Goal: Register for event/course

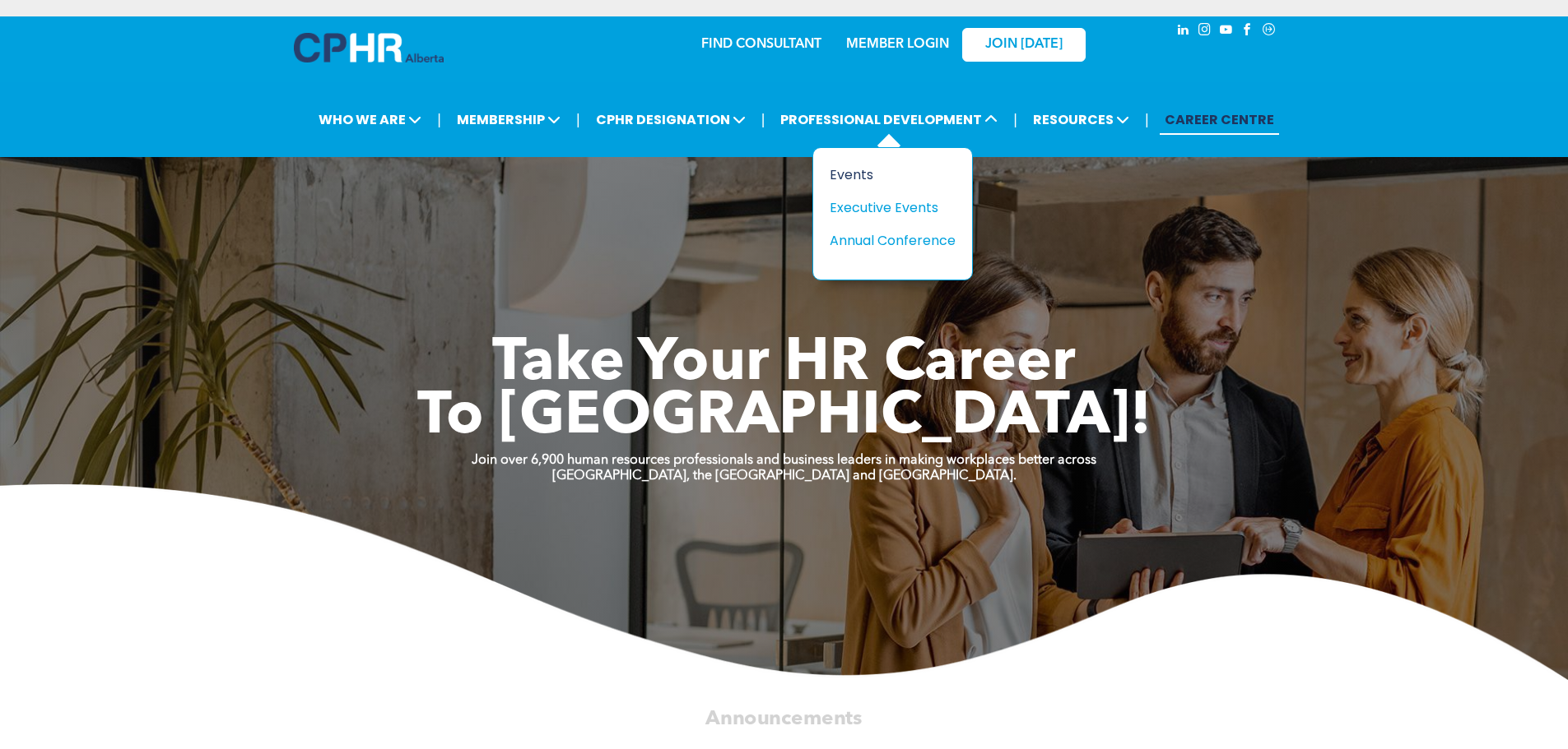
click at [863, 174] on div "Events" at bounding box center [886, 175] width 114 height 20
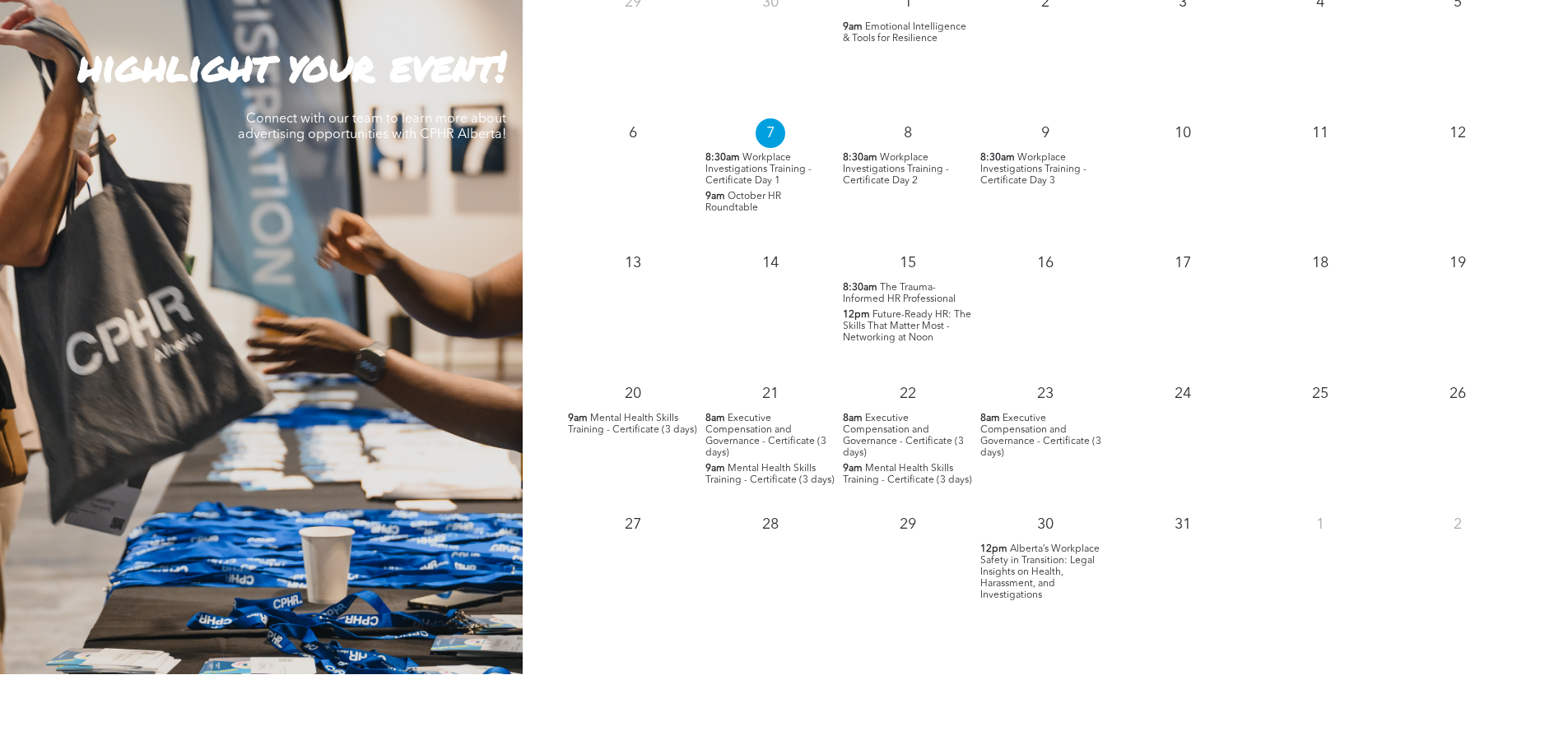
scroll to position [1645, 0]
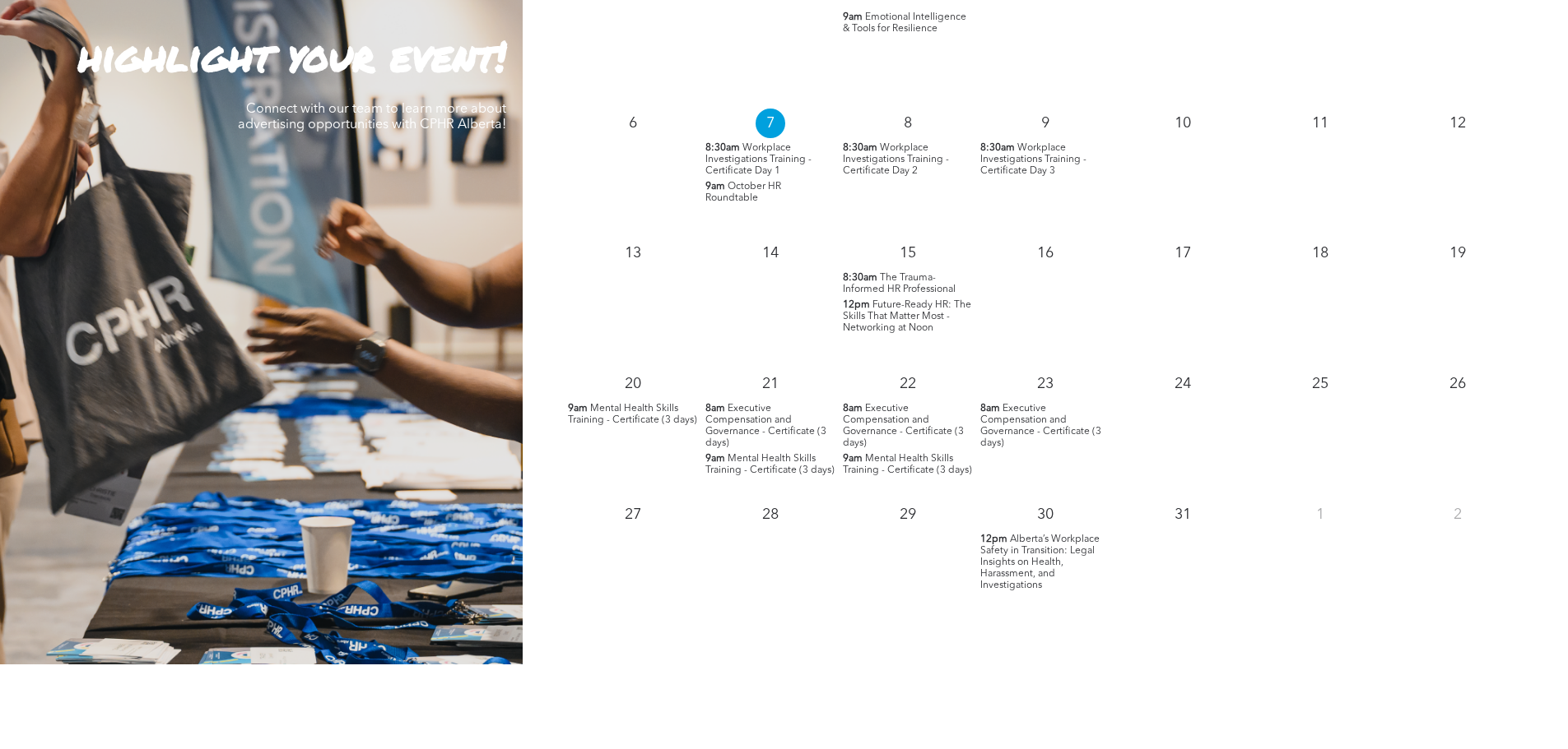
click at [889, 434] on span "Executive Compensation and Governance - Certificate (3 days)" at bounding box center [903, 426] width 121 height 44
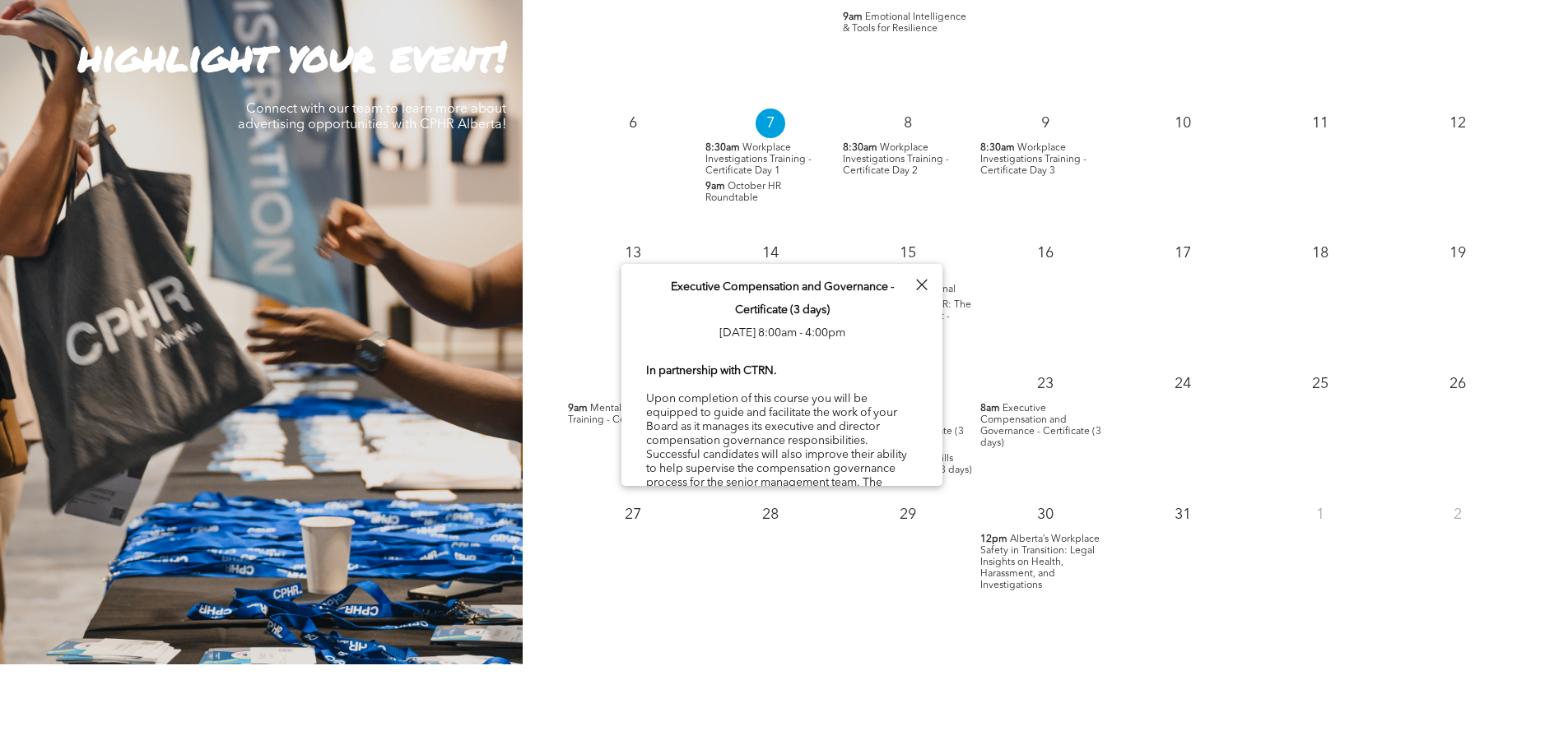
click at [878, 603] on div "29" at bounding box center [907, 559] width 138 height 131
click at [1189, 519] on p "31" at bounding box center [1183, 515] width 30 height 30
click at [1129, 655] on div "October 2025 Mon Tue Wed Thu Fri Sat Sun 29 30 1 9am Emotional Intelligence & T…" at bounding box center [1045, 249] width 1045 height 833
click at [919, 287] on div at bounding box center [921, 285] width 22 height 22
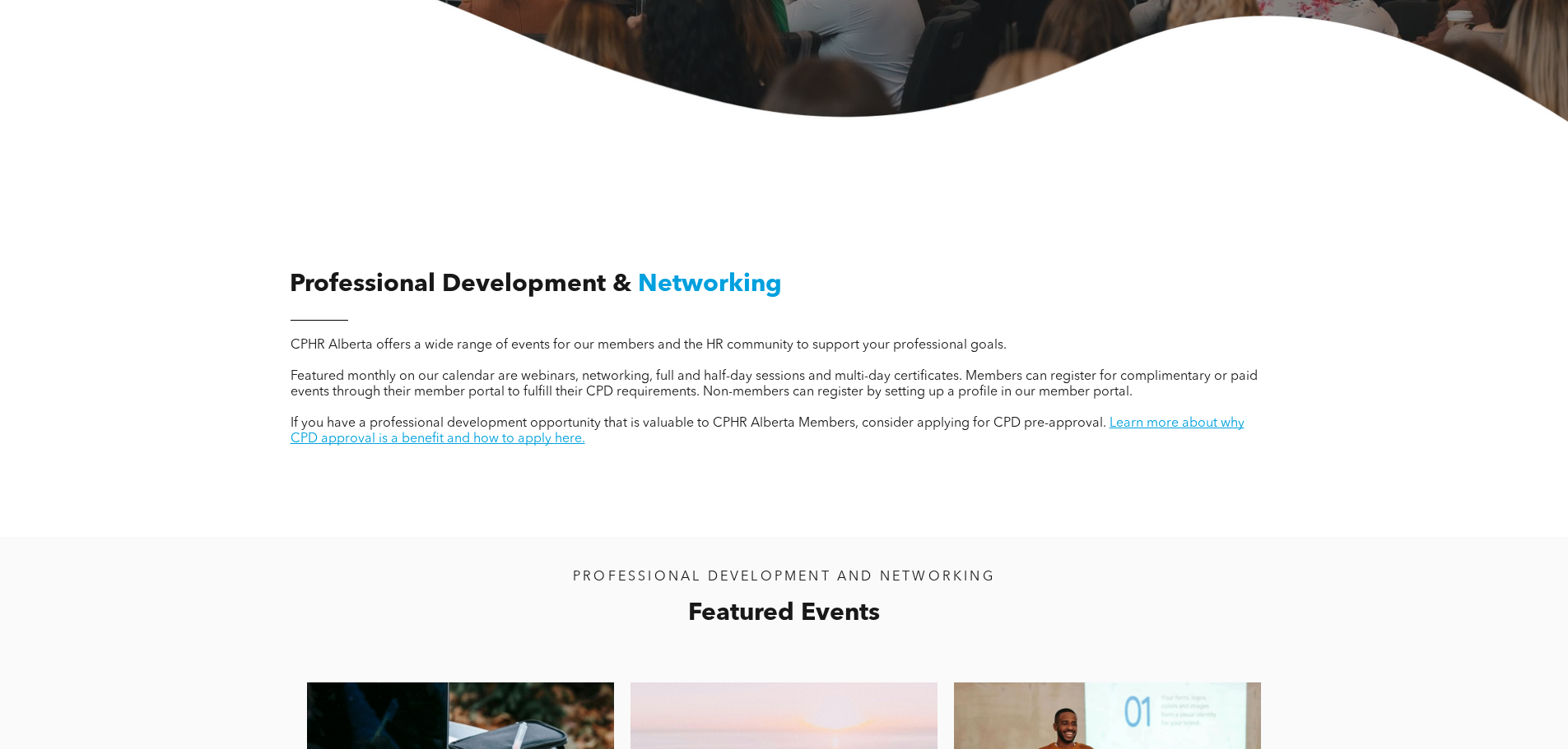
scroll to position [0, 0]
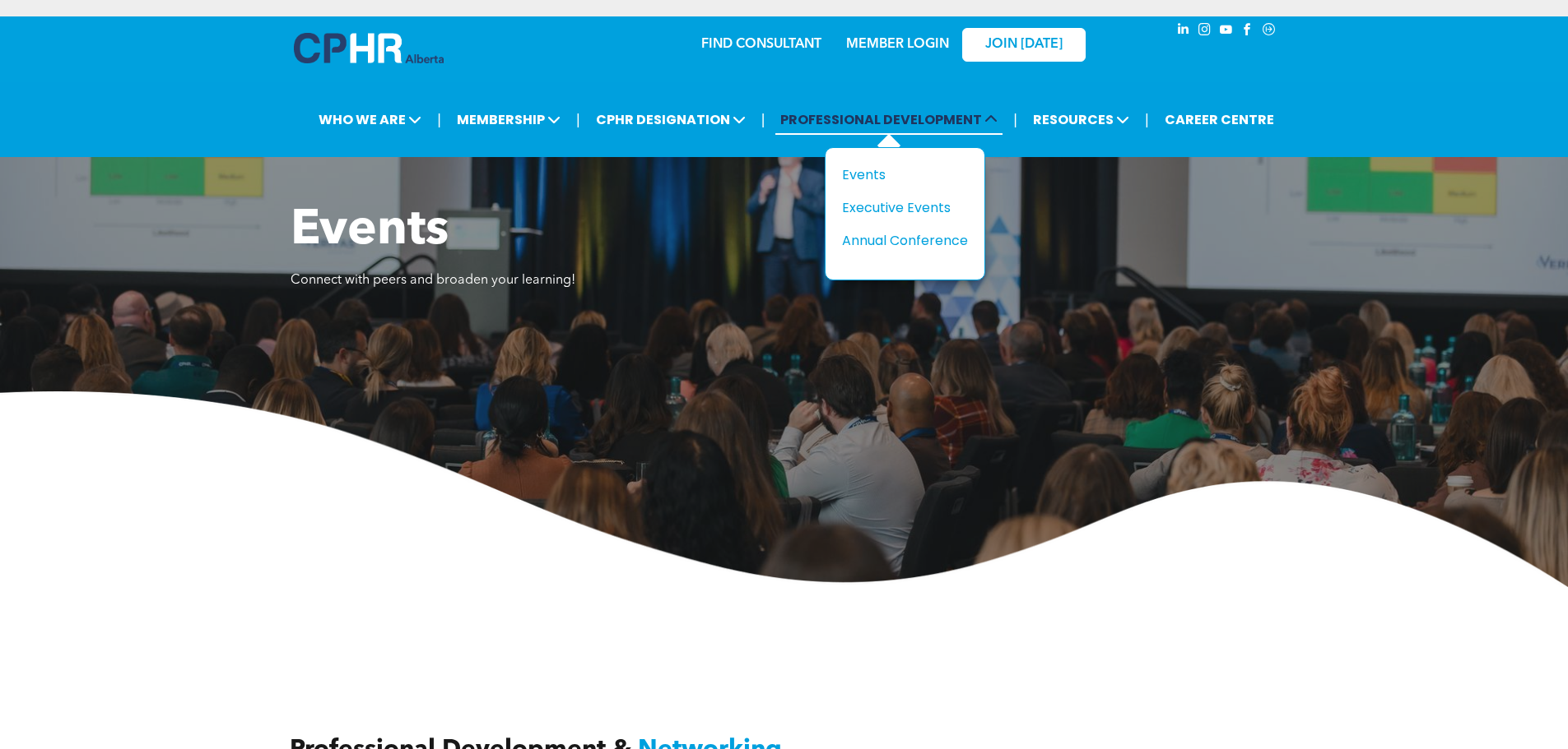
click at [854, 120] on span "PROFESSIONAL DEVELOPMENT" at bounding box center [889, 120] width 227 height 31
click at [824, 128] on span "PROFESSIONAL DEVELOPMENT" at bounding box center [889, 120] width 227 height 31
click at [876, 209] on div "Executive Events" at bounding box center [898, 208] width 114 height 20
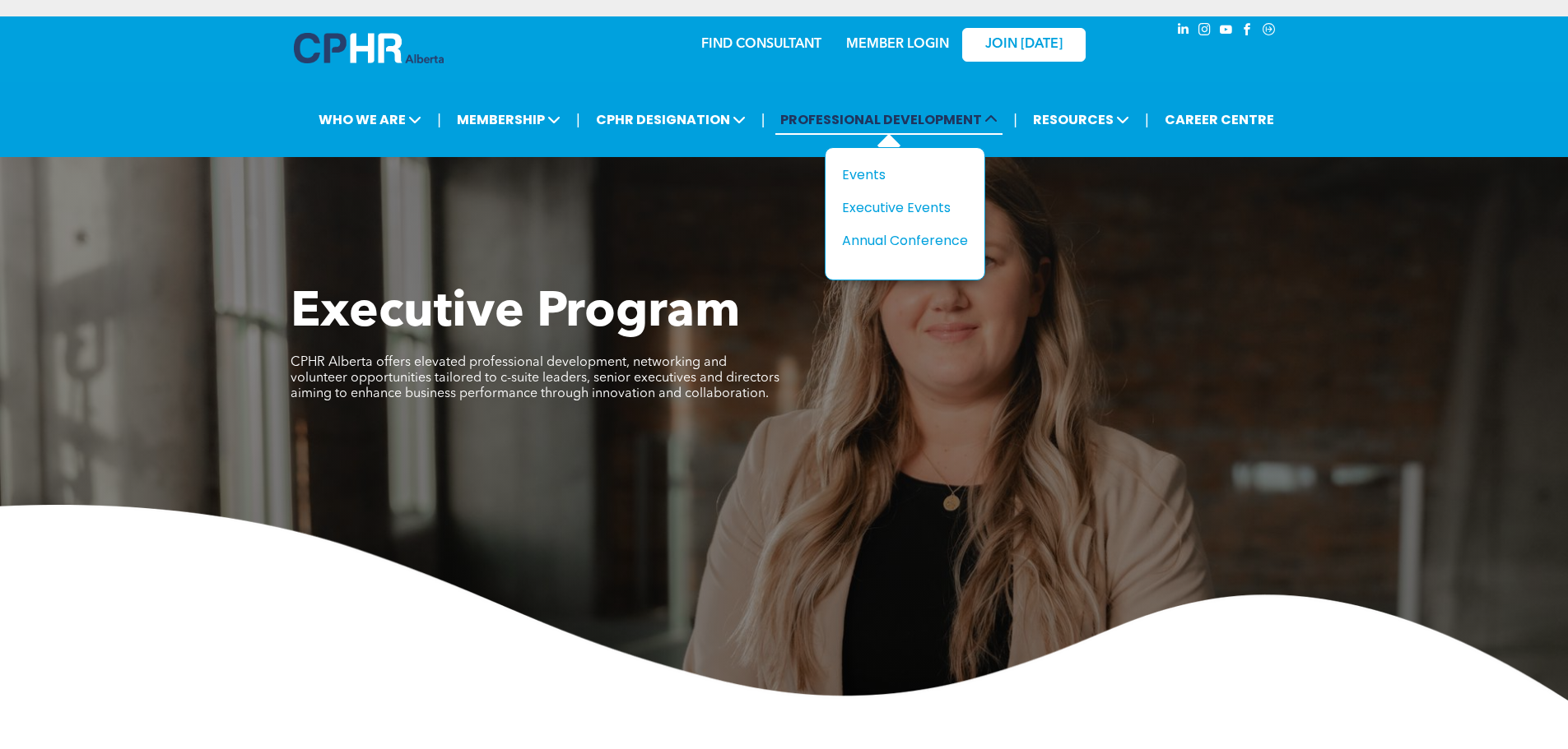
click at [823, 121] on span "PROFESSIONAL DEVELOPMENT" at bounding box center [889, 120] width 227 height 31
click at [881, 173] on div "Events" at bounding box center [898, 175] width 114 height 20
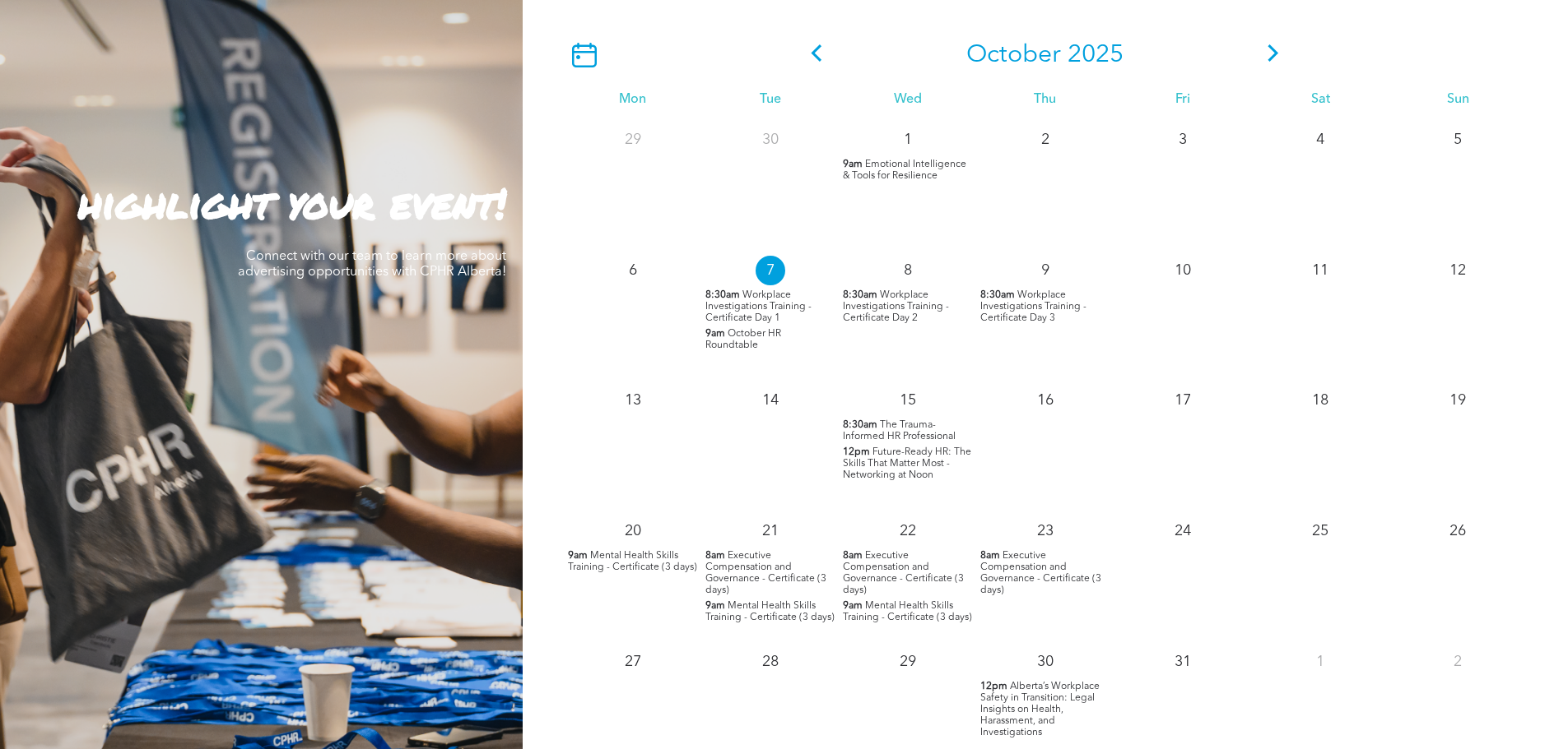
scroll to position [1481, 0]
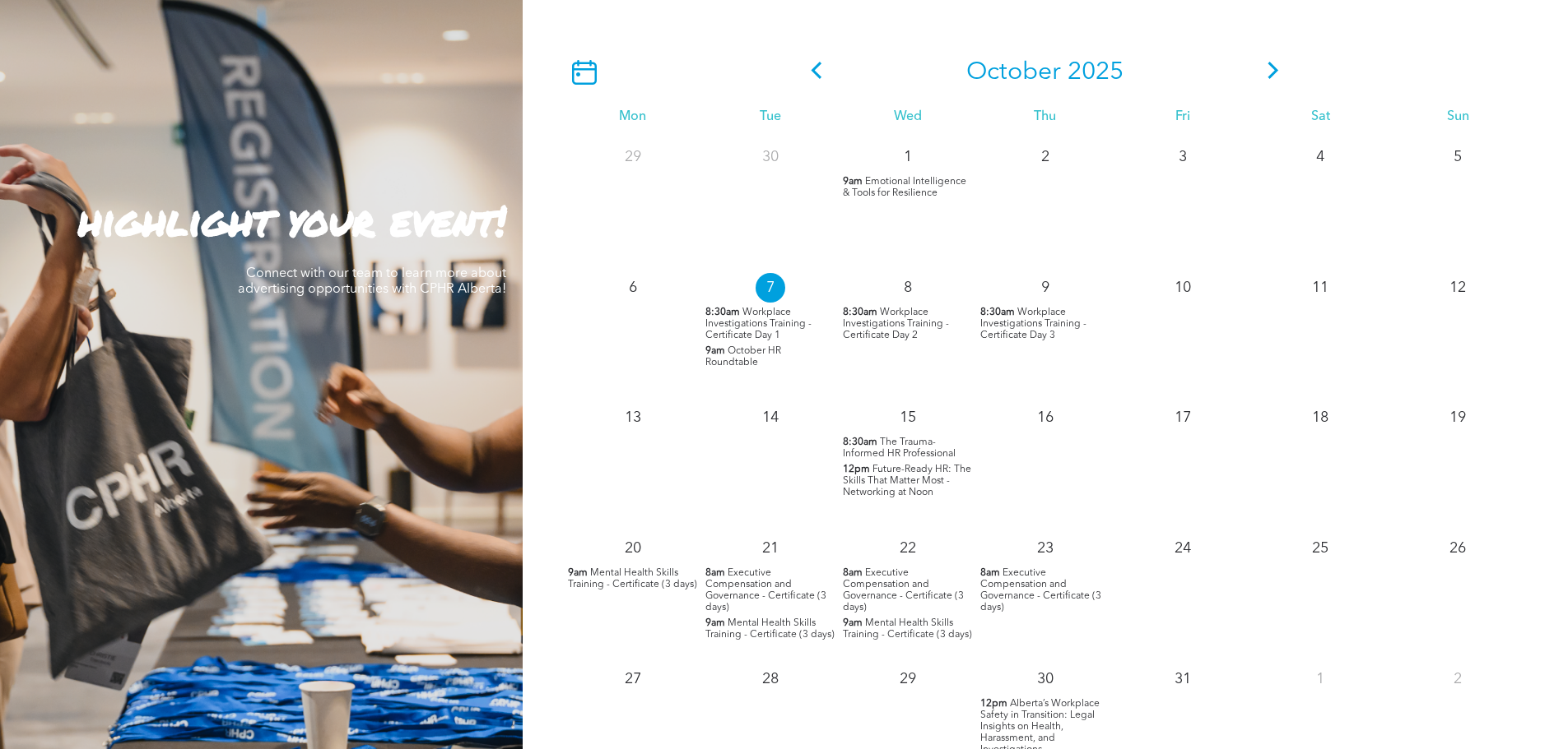
click at [576, 74] on icon at bounding box center [584, 72] width 25 height 25
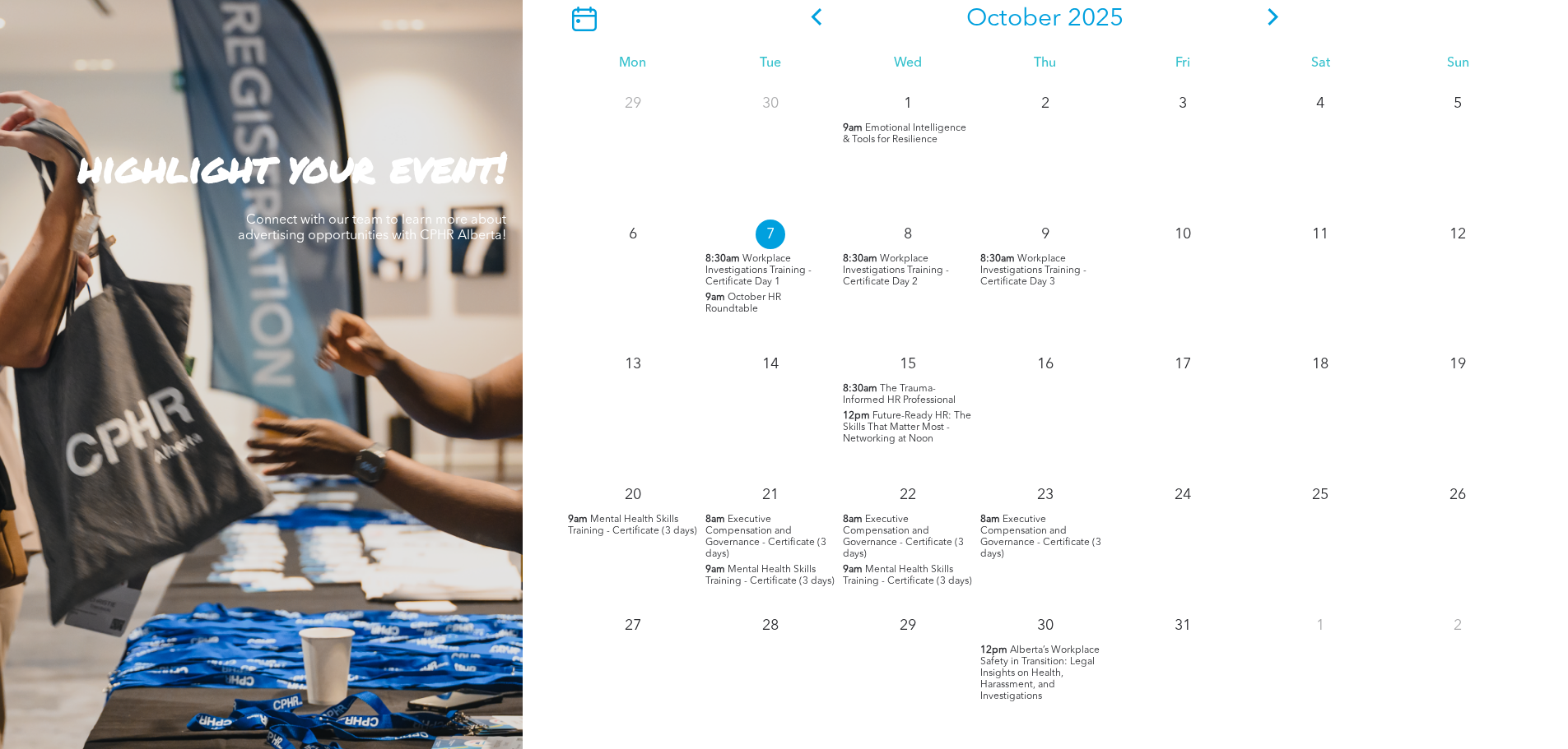
scroll to position [1563, 0]
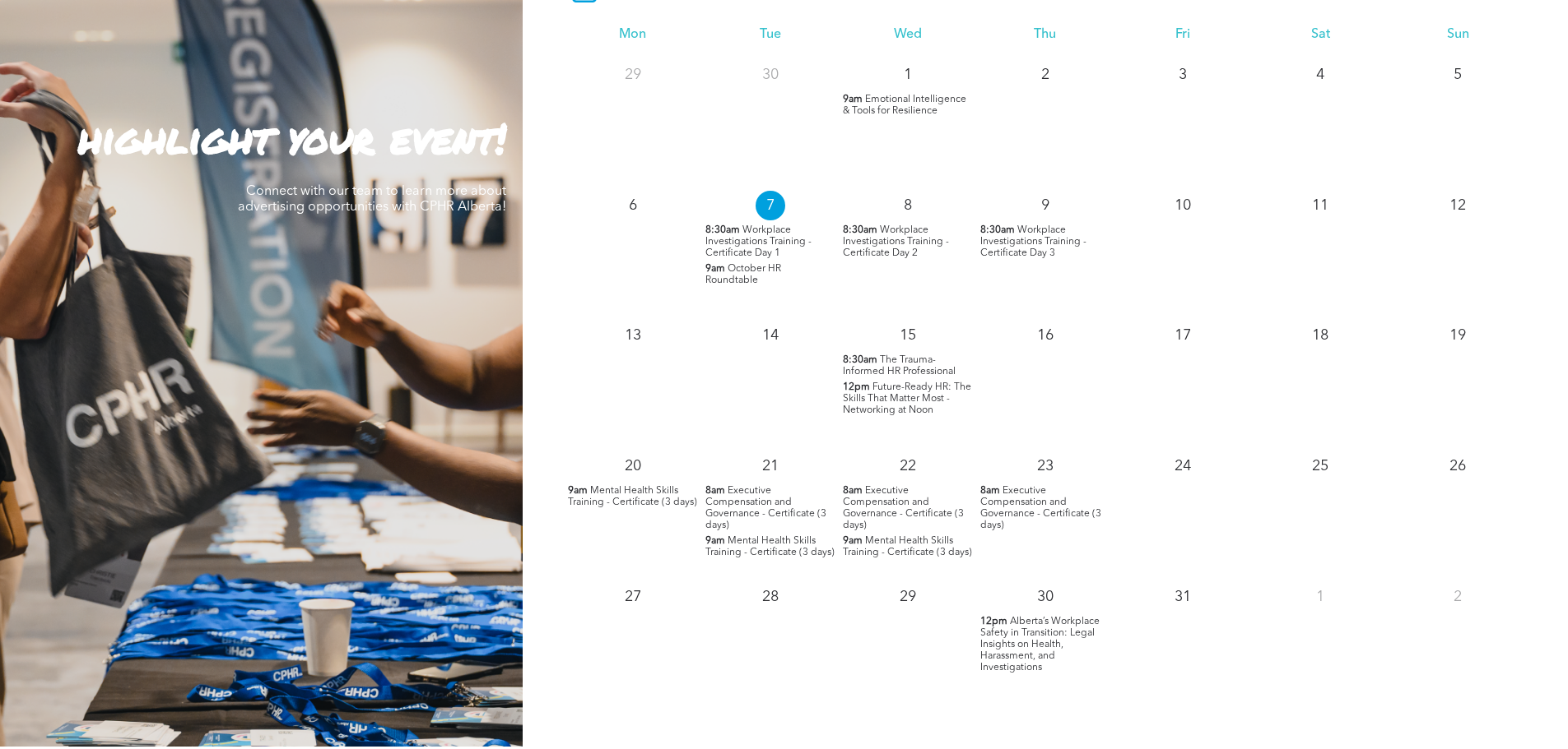
click at [674, 491] on span "Mental Health Skills Training - Certificate (3 days)" at bounding box center [632, 496] width 129 height 21
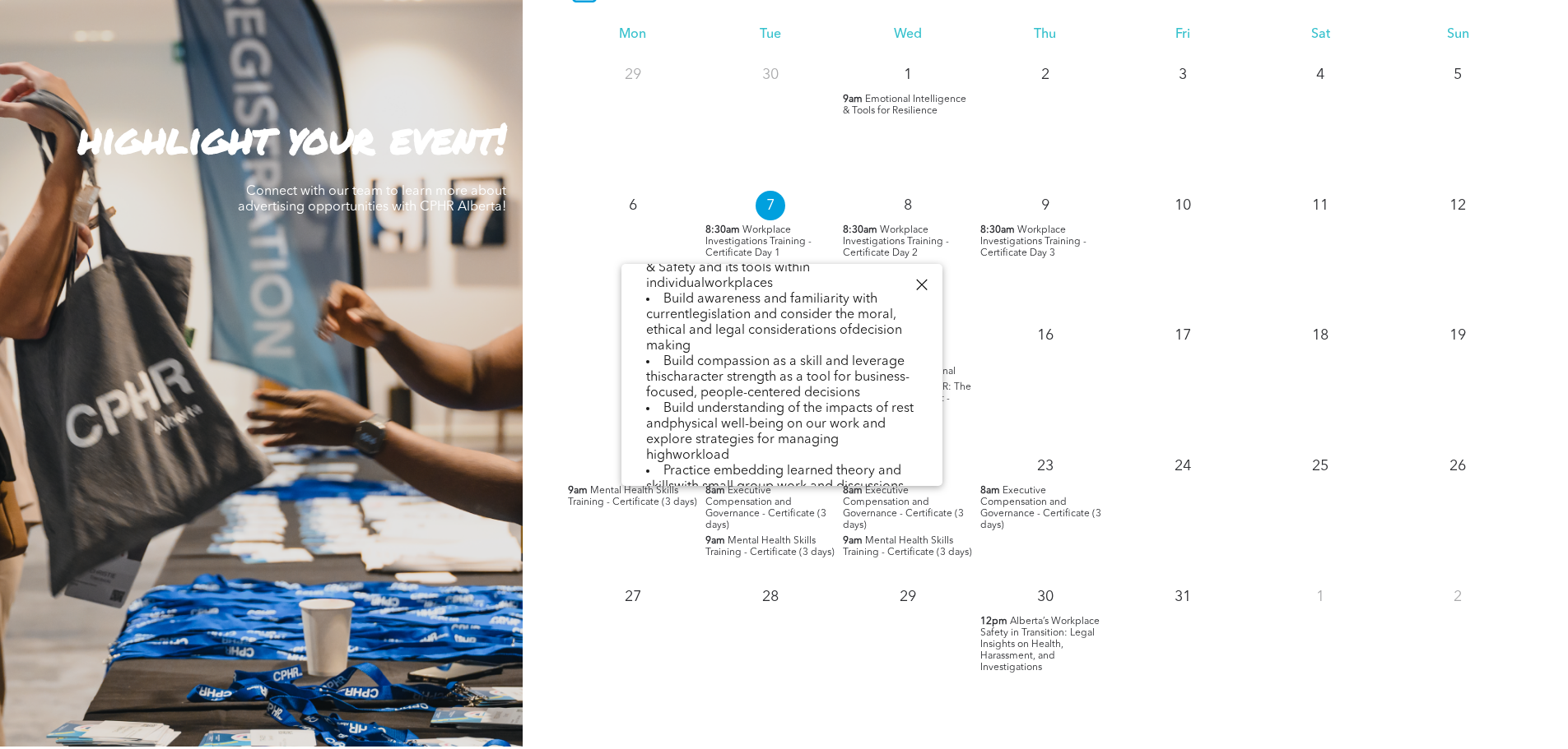
scroll to position [946, 0]
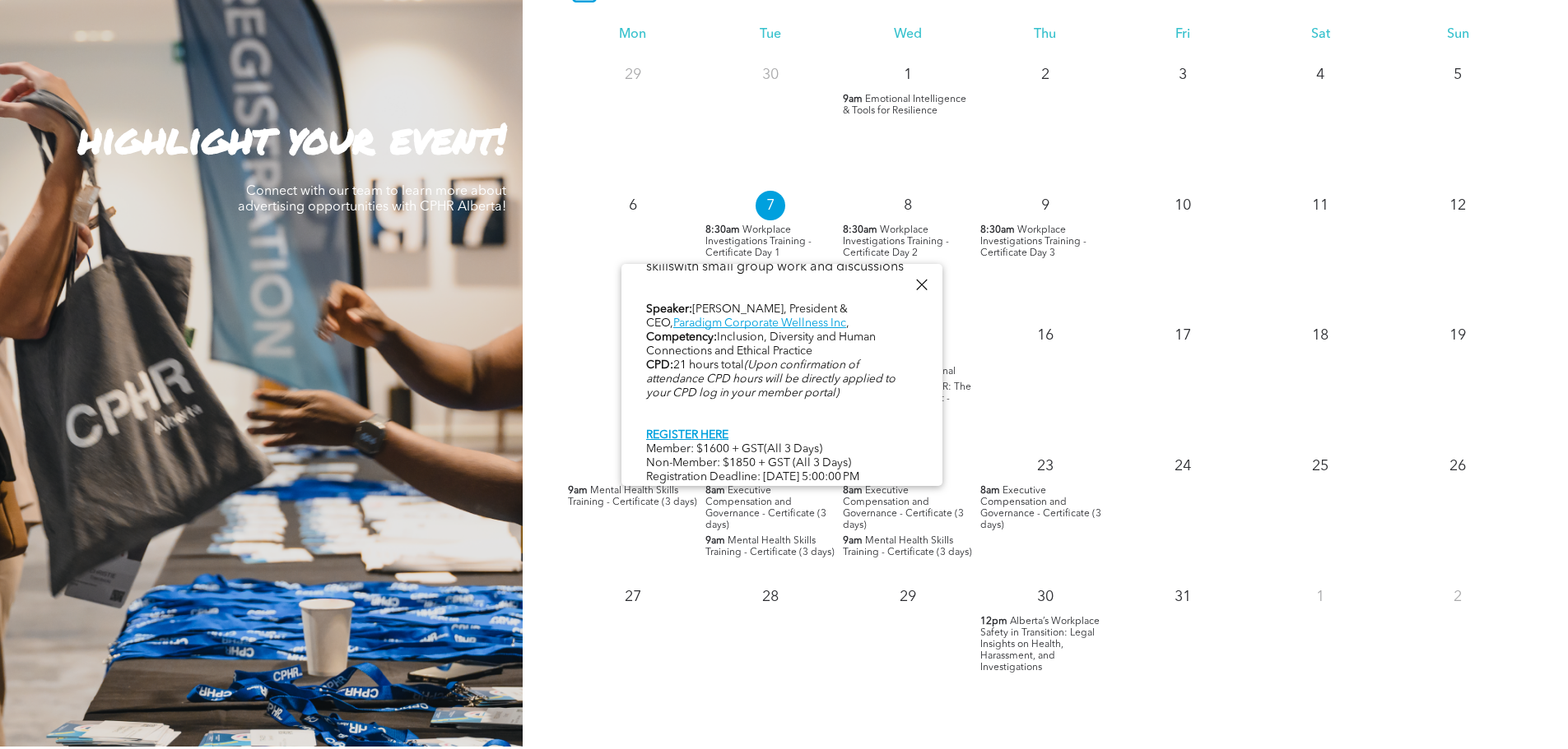
click at [786, 536] on span "Mental Health Skills Training - Certificate (3 days)" at bounding box center [769, 547] width 129 height 21
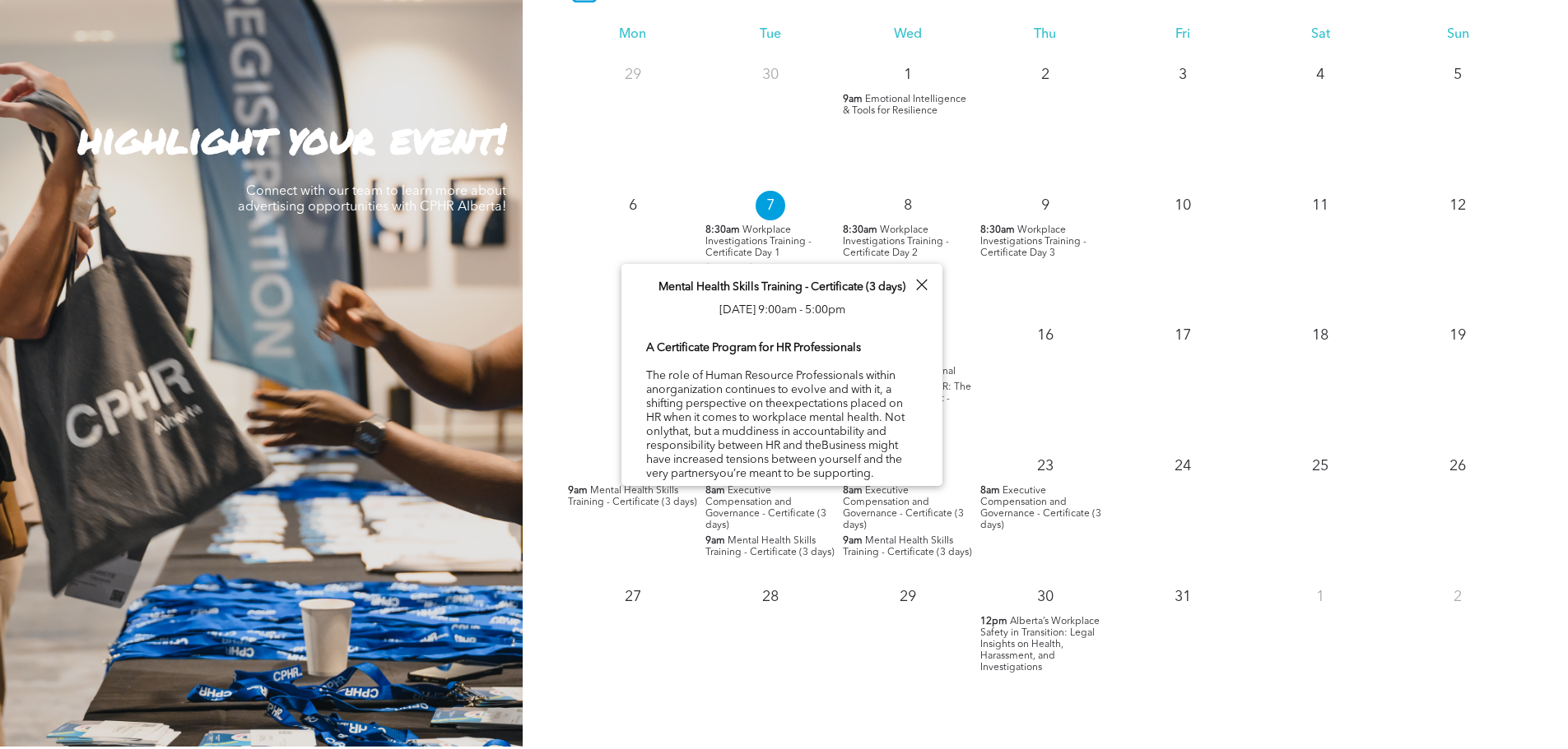
click at [787, 508] on span "Executive Compensation and Governance - Certificate (3 days)" at bounding box center [766, 508] width 121 height 44
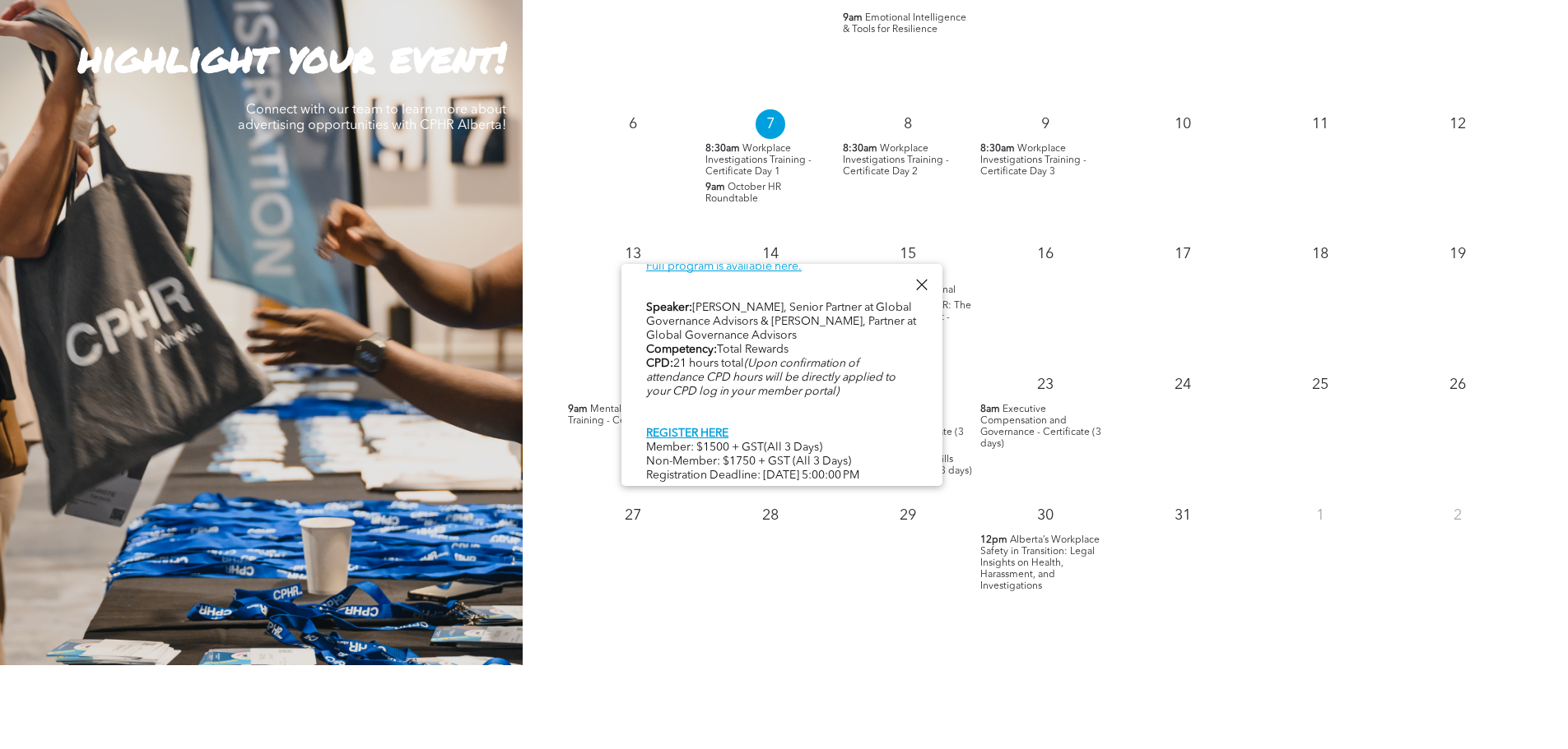
scroll to position [1645, 0]
click at [826, 569] on div "28" at bounding box center [770, 559] width 138 height 131
click at [929, 278] on div at bounding box center [921, 285] width 22 height 22
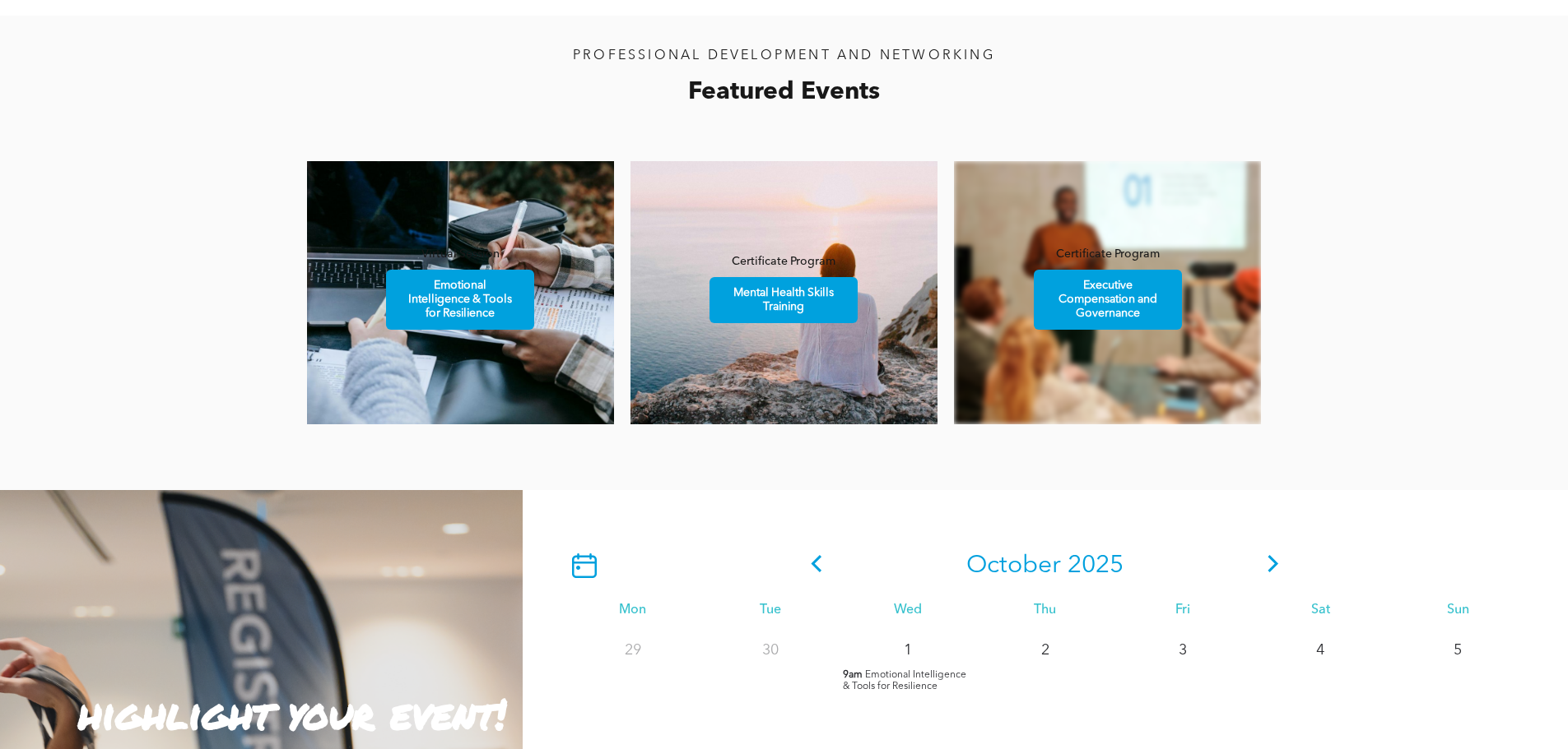
scroll to position [1234, 0]
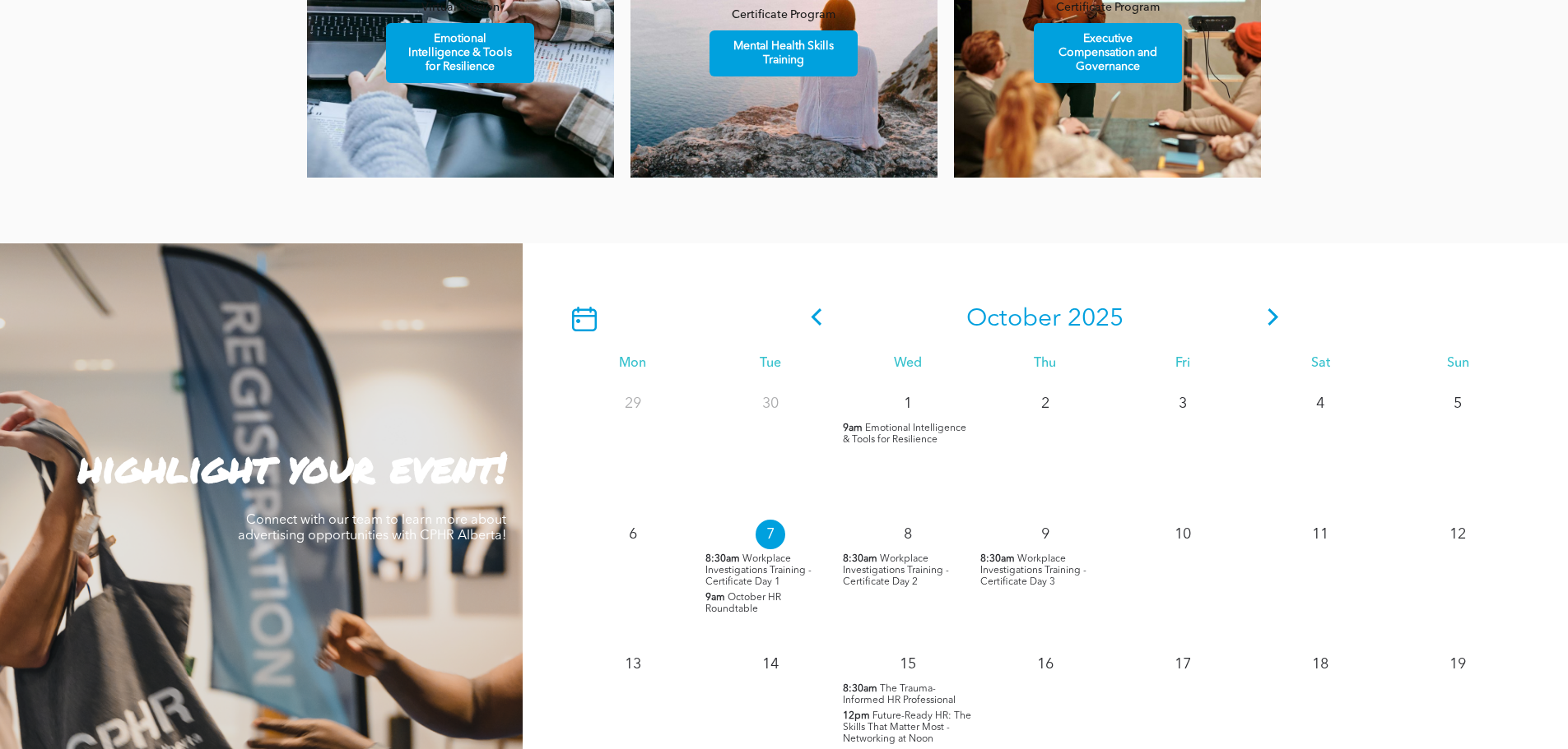
click at [1267, 320] on icon at bounding box center [1272, 317] width 25 height 17
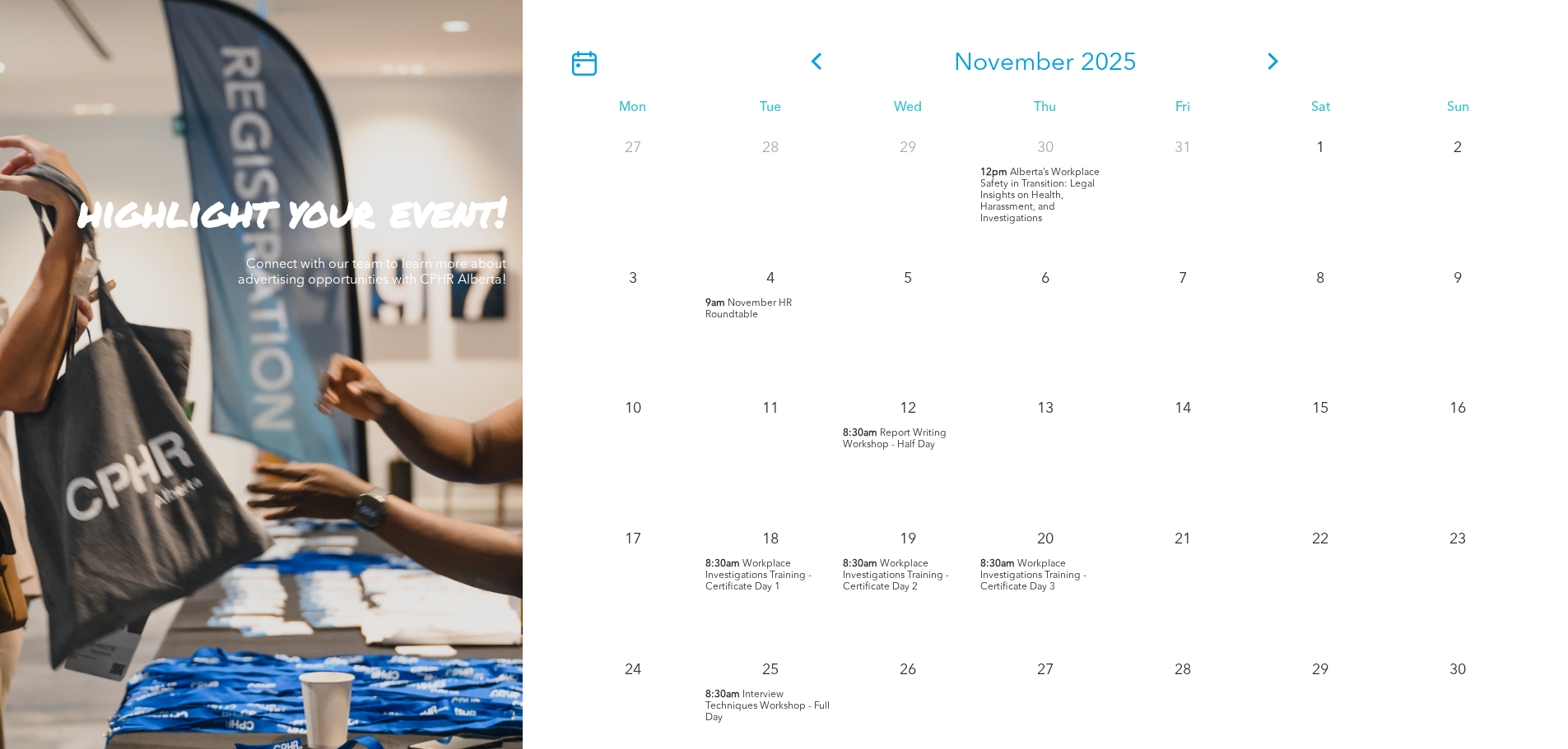
scroll to position [1481, 0]
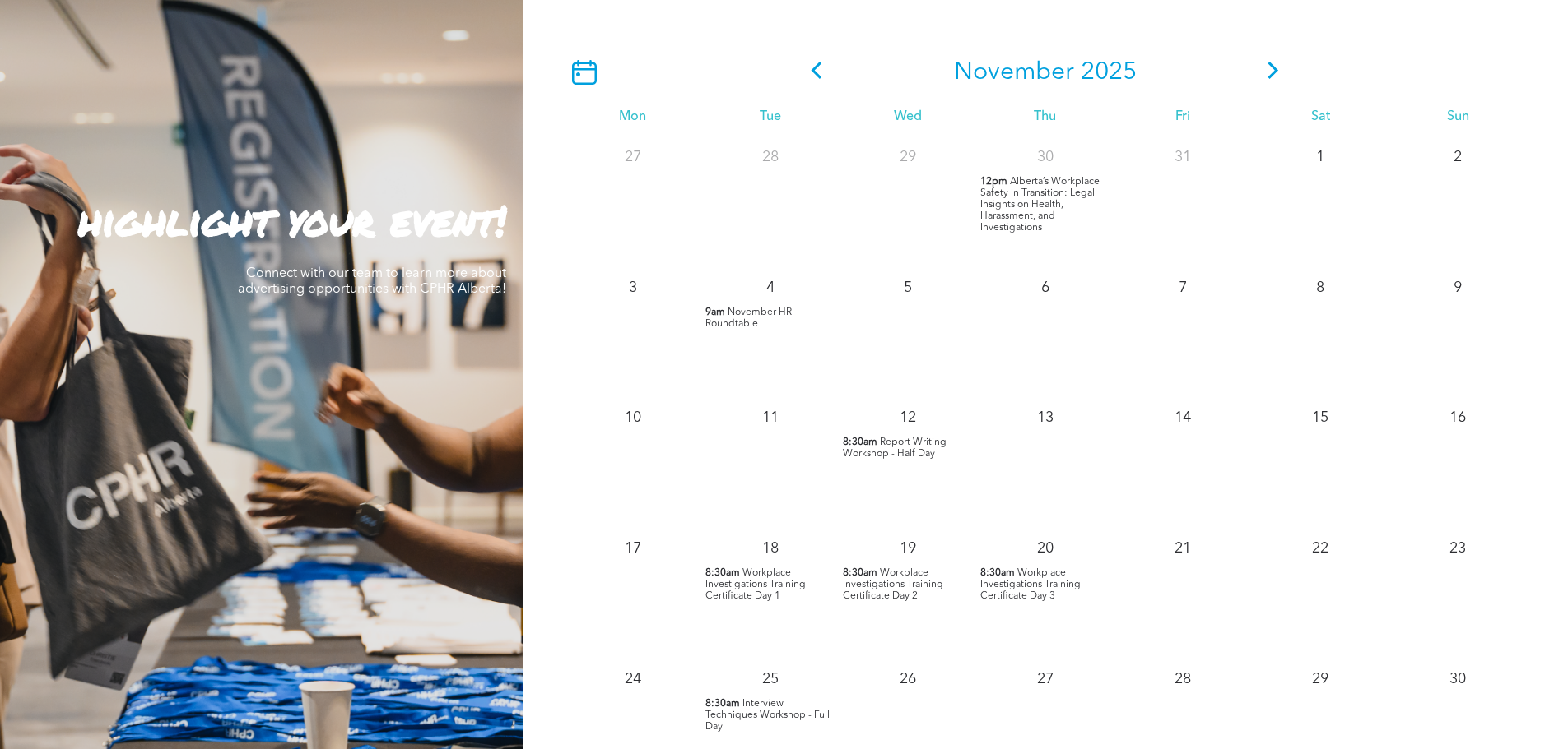
click at [758, 597] on span "Workplace Investigations Training - Certificate Day 1" at bounding box center [758, 585] width 106 height 33
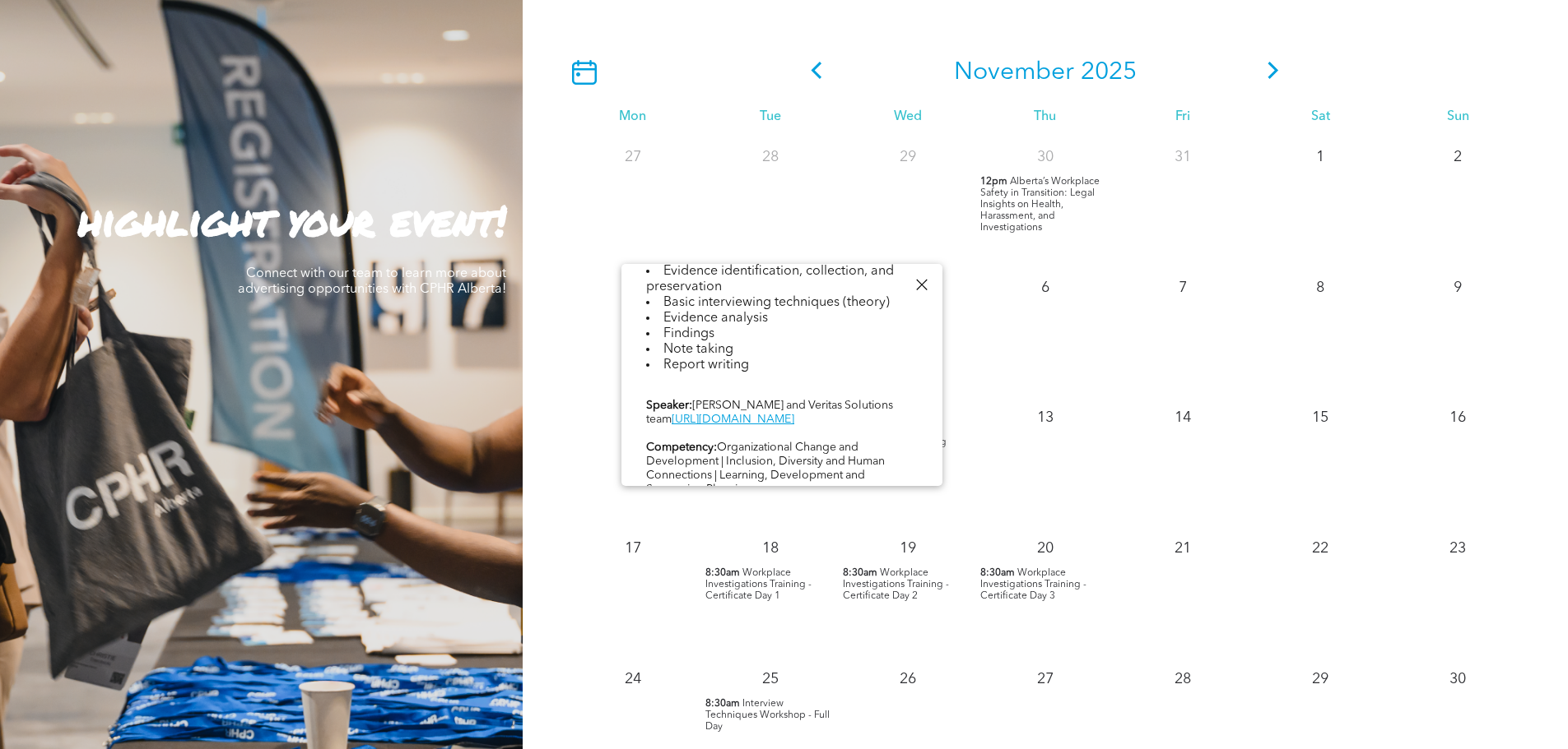
scroll to position [658, 0]
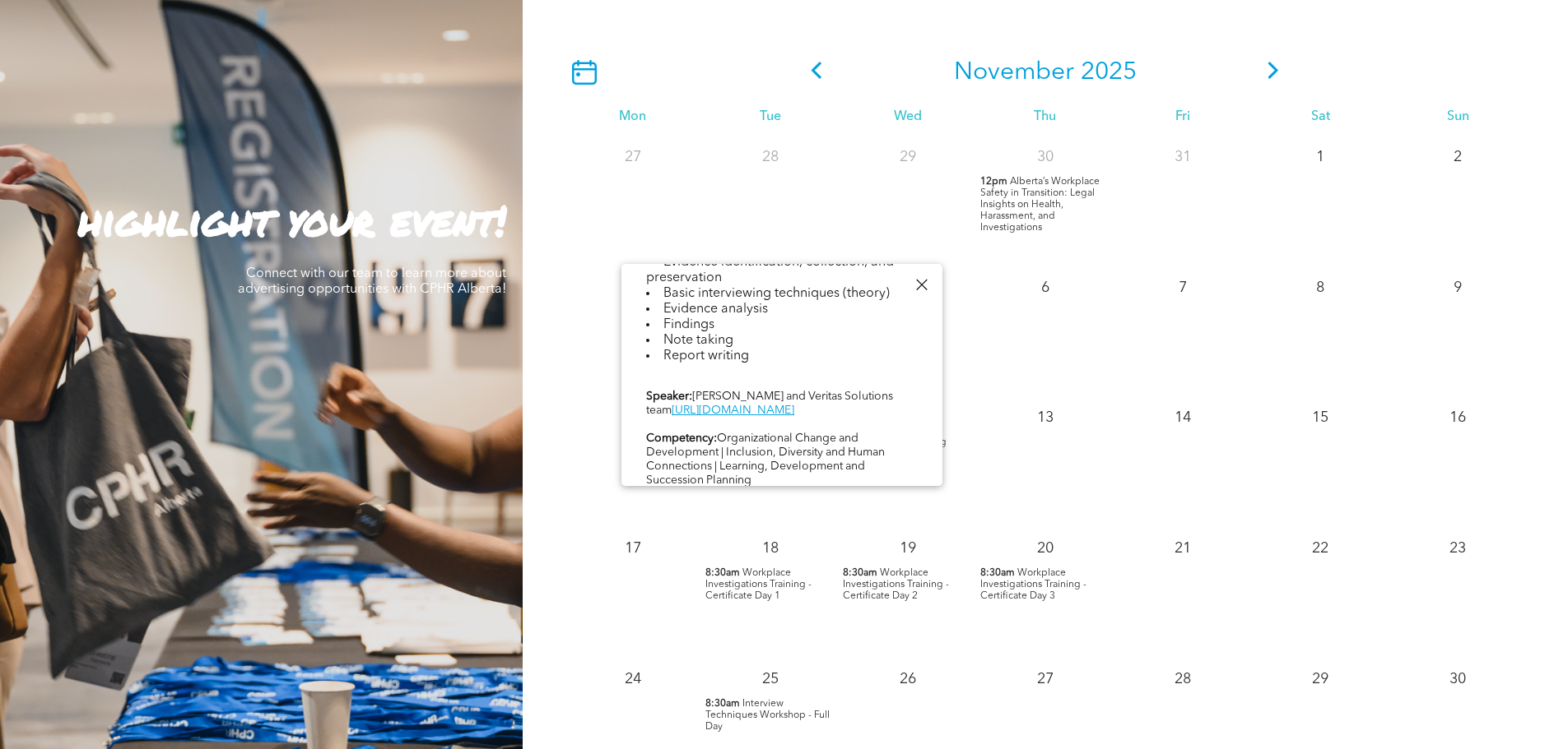
click at [924, 290] on div at bounding box center [921, 285] width 22 height 22
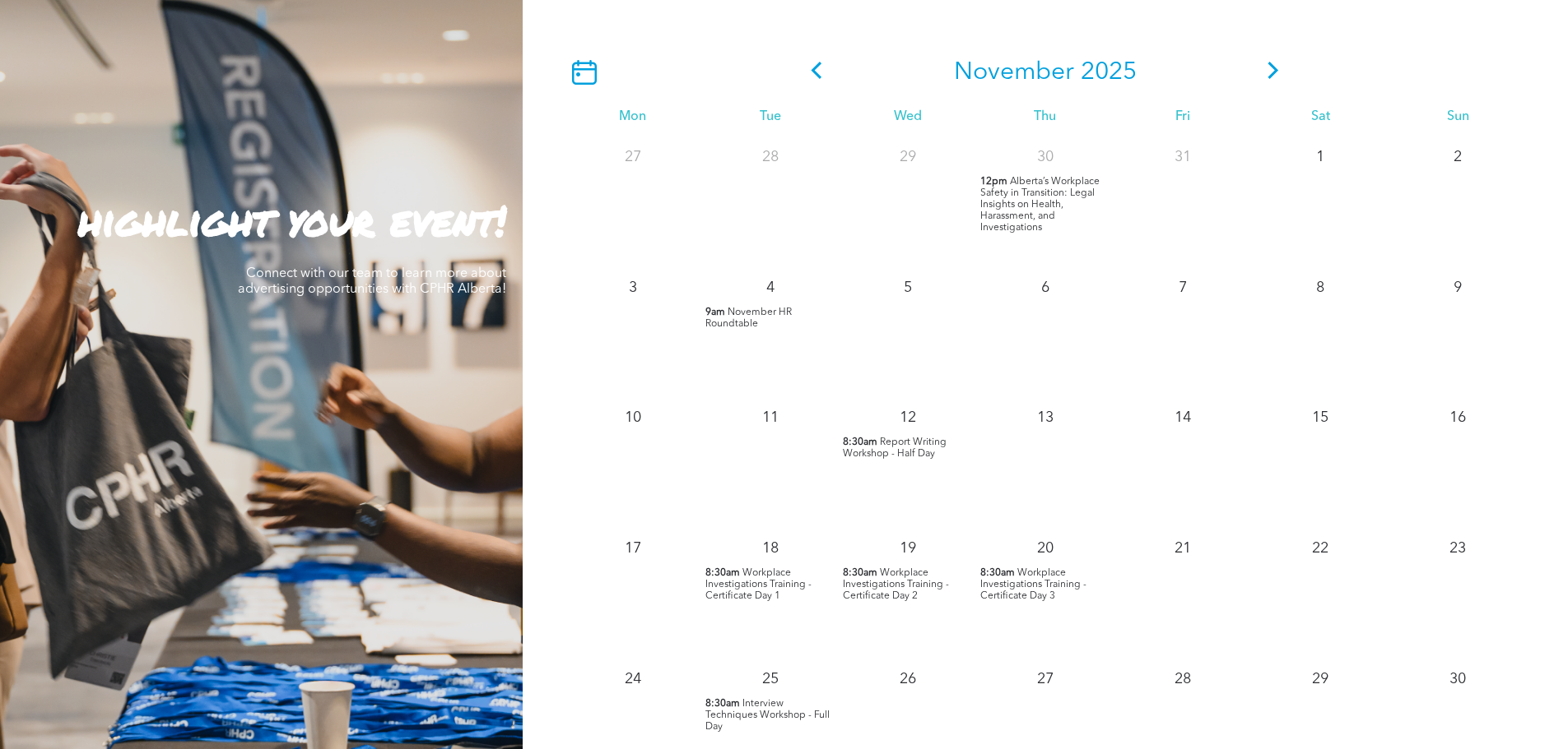
click at [1275, 73] on icon at bounding box center [1273, 70] width 11 height 17
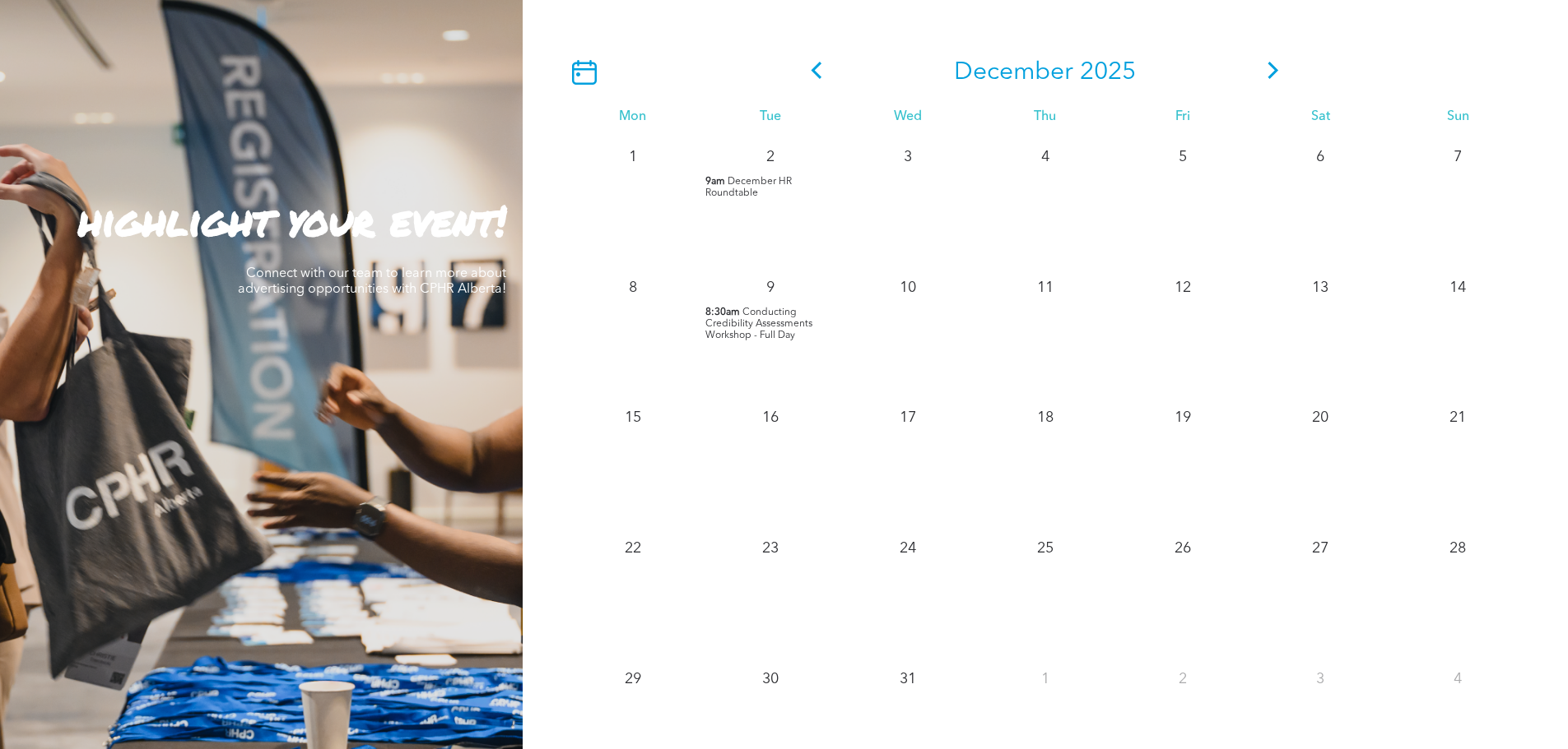
click at [1281, 69] on icon at bounding box center [1272, 70] width 25 height 17
click at [1281, 70] on icon at bounding box center [1272, 70] width 25 height 17
